Goal: Navigation & Orientation: Find specific page/section

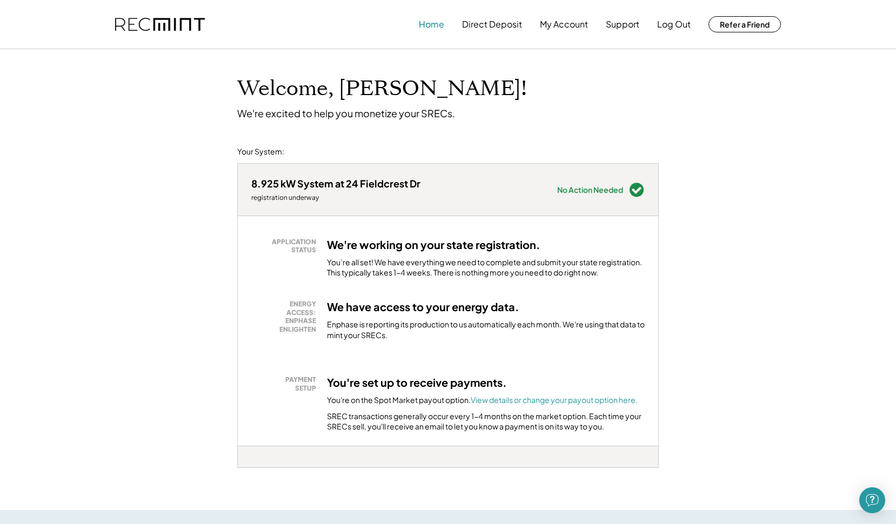
click at [425, 29] on button "Home" at bounding box center [431, 25] width 25 height 22
click at [492, 30] on button "Direct Deposit" at bounding box center [492, 25] width 60 height 22
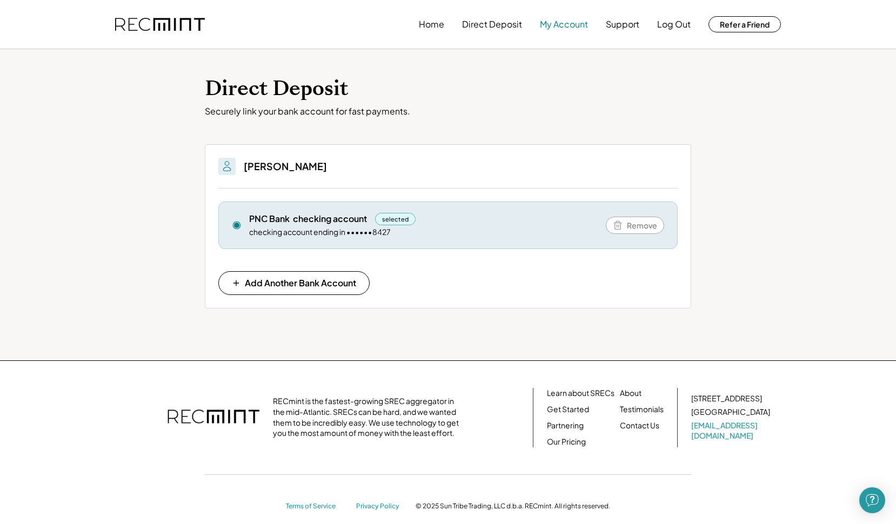
click at [561, 24] on button "My Account" at bounding box center [564, 25] width 48 height 22
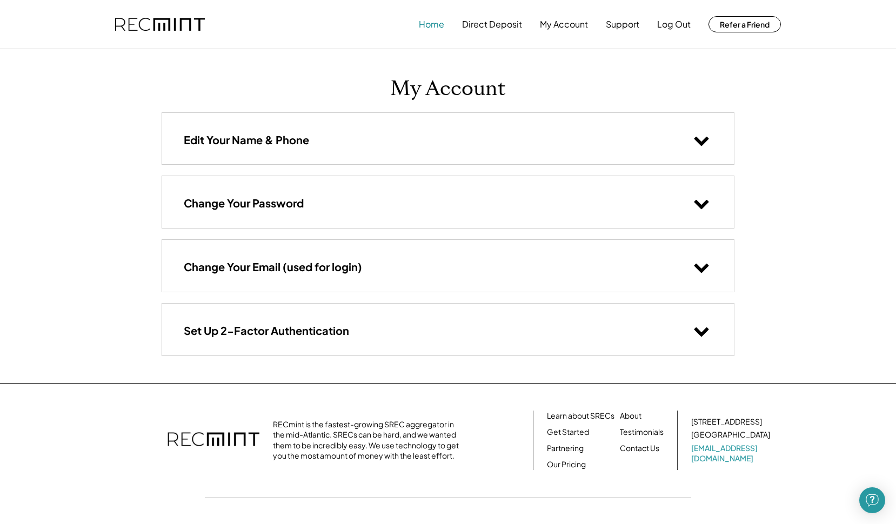
click at [438, 23] on button "Home" at bounding box center [431, 25] width 25 height 22
